Goal: Check status: Check status

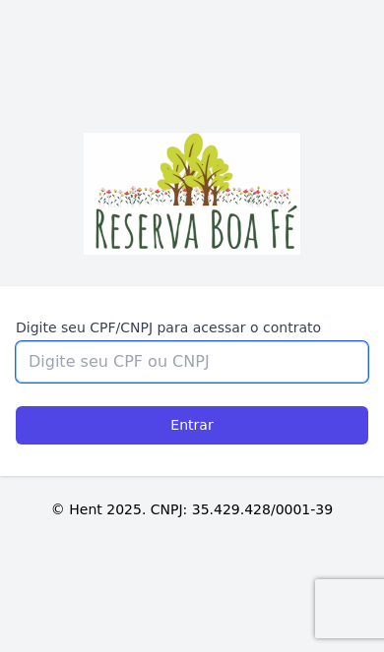
click at [108, 383] on input "Digite seu CPF/CNPJ para acessar o contrato" at bounding box center [192, 361] width 352 height 41
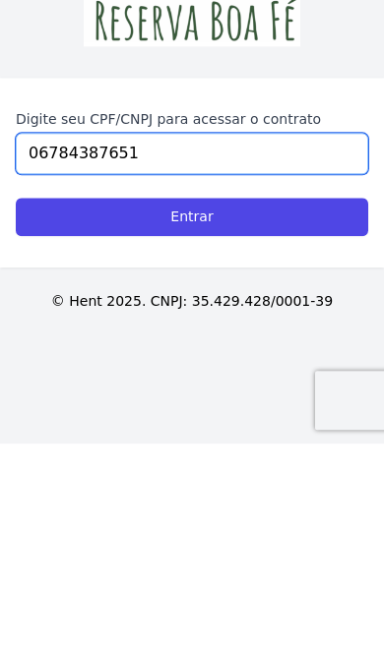
type input "06784387651"
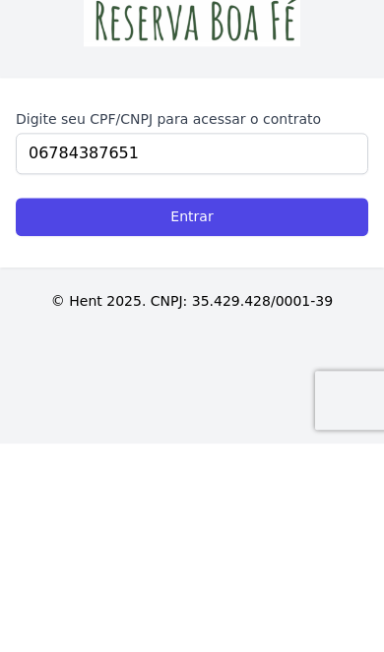
click at [202, 406] on input "Entrar" at bounding box center [192, 425] width 352 height 38
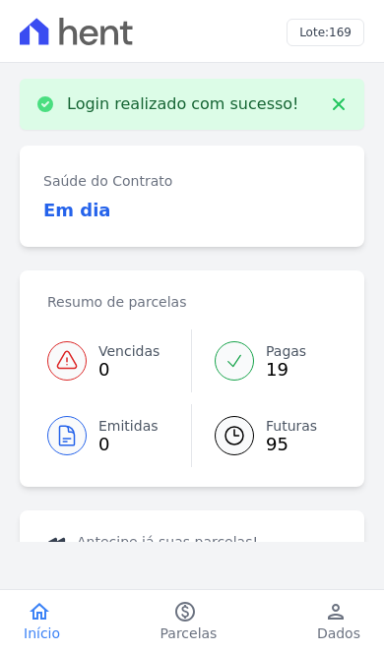
click at [115, 382] on link "Vencidas 0" at bounding box center [119, 361] width 145 height 63
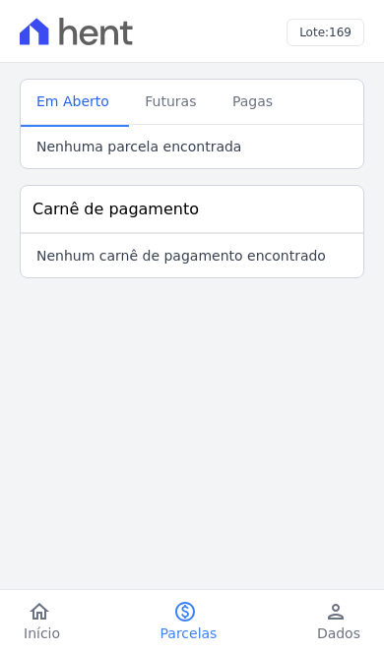
click at [44, 628] on span "Início" at bounding box center [42, 634] width 36 height 20
